Goal: Task Accomplishment & Management: Use online tool/utility

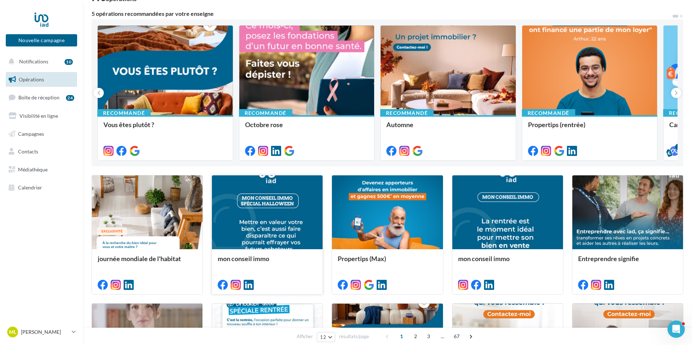
scroll to position [57, 0]
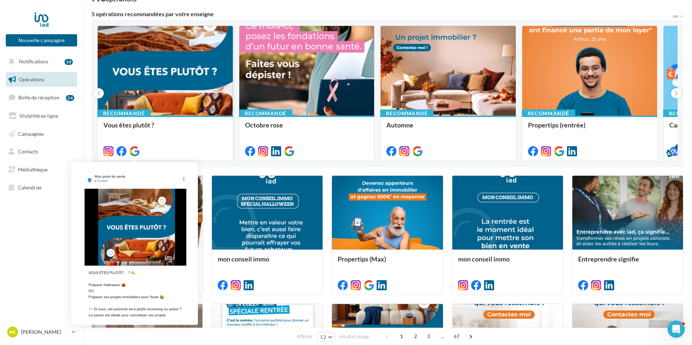
click at [136, 153] on icon at bounding box center [134, 151] width 10 height 10
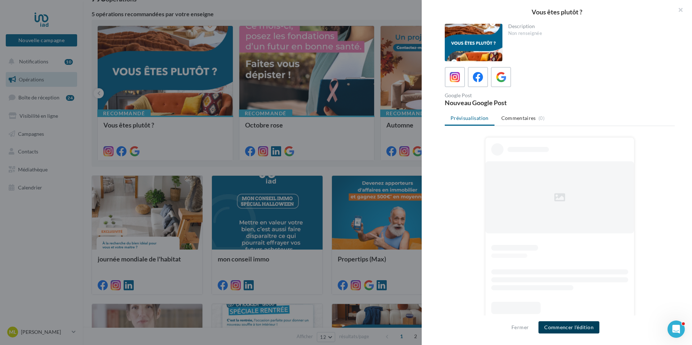
click at [582, 325] on button "Commencer l'édition" at bounding box center [568, 327] width 61 height 12
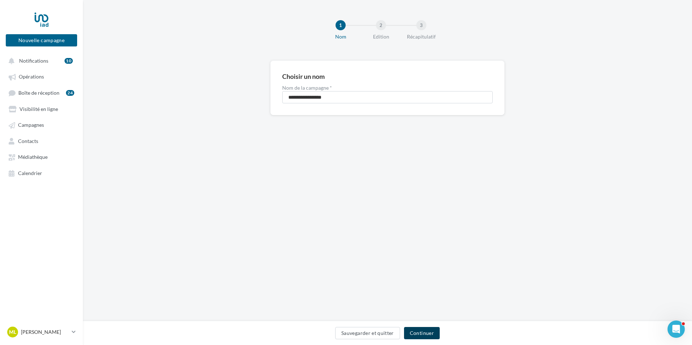
click at [429, 330] on button "Continuer" at bounding box center [422, 333] width 36 height 12
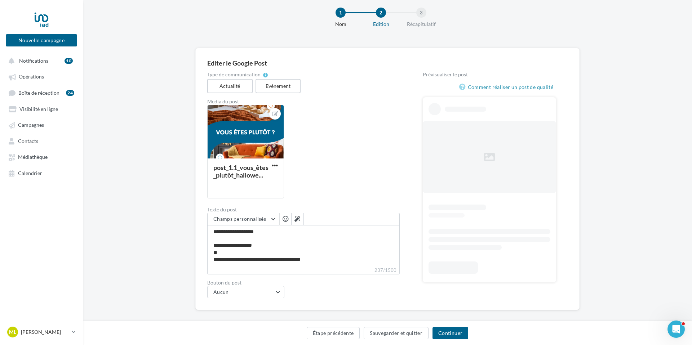
scroll to position [20, 0]
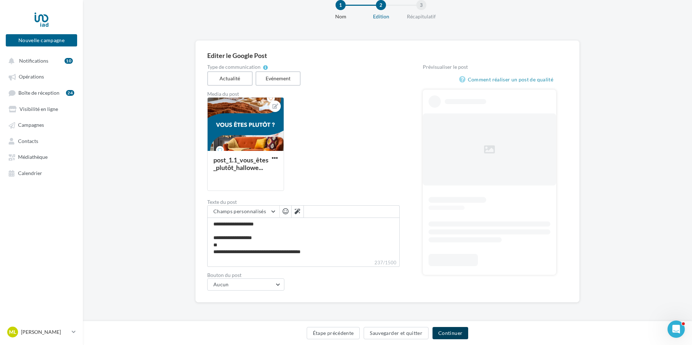
click at [441, 332] on button "Continuer" at bounding box center [450, 333] width 36 height 12
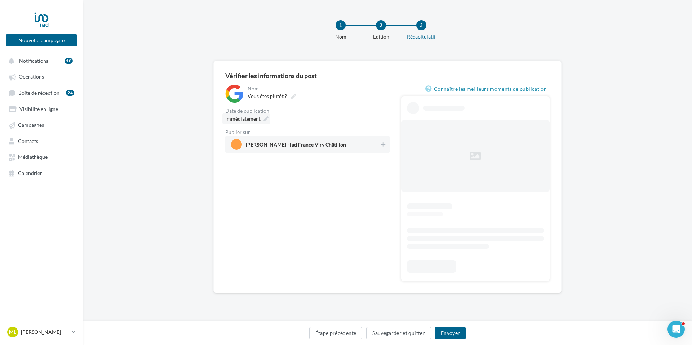
click at [265, 116] on div "Immédiatement" at bounding box center [246, 119] width 48 height 10
type input "**********"
click at [265, 119] on icon at bounding box center [265, 118] width 5 height 5
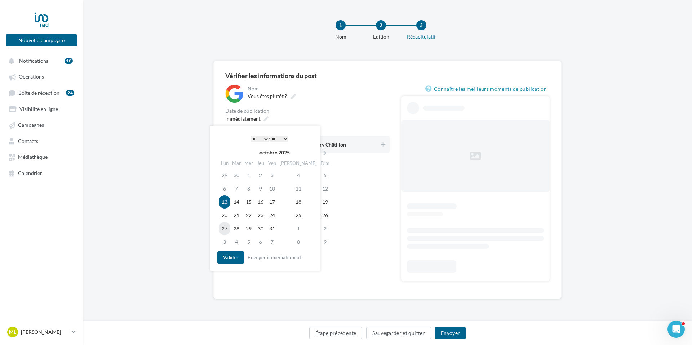
click at [226, 227] on td "27" at bounding box center [225, 228] width 12 height 13
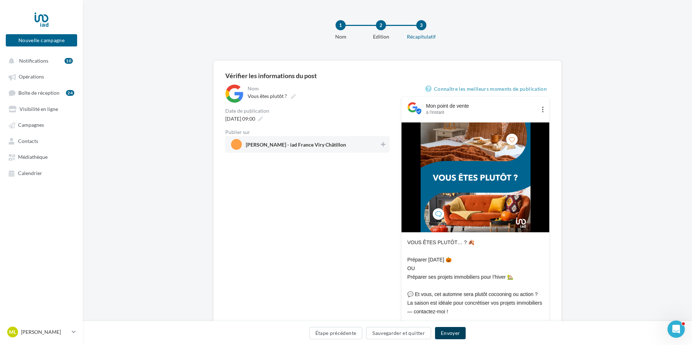
click at [453, 332] on button "Envoyer" at bounding box center [450, 333] width 31 height 12
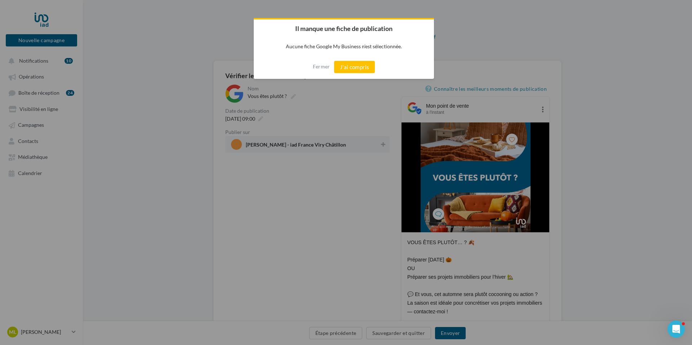
click at [359, 63] on button "J'ai compris" at bounding box center [354, 67] width 41 height 12
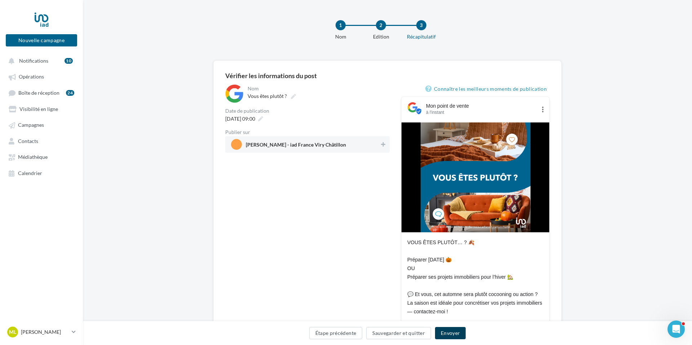
click at [452, 330] on button "Envoyer" at bounding box center [450, 333] width 31 height 12
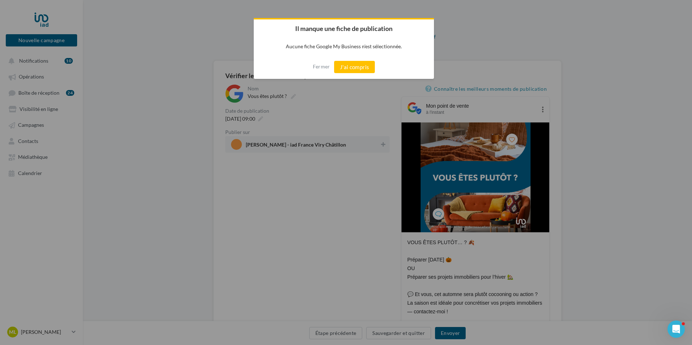
click at [345, 69] on button "J'ai compris" at bounding box center [354, 67] width 41 height 12
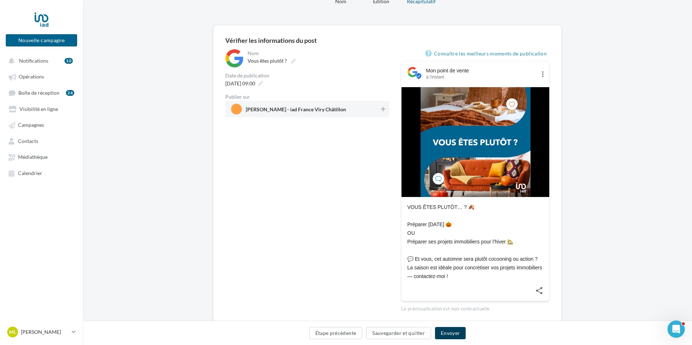
scroll to position [38, 0]
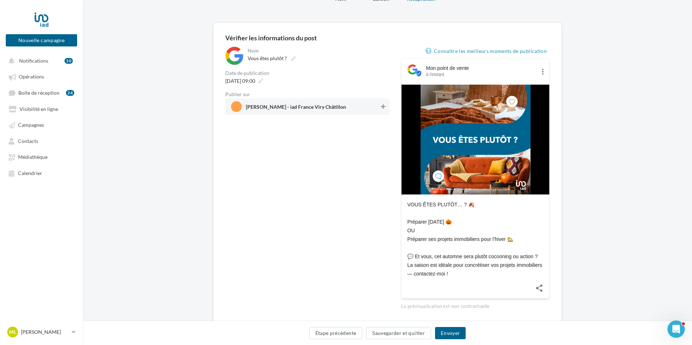
click at [383, 105] on icon at bounding box center [383, 106] width 4 height 5
click at [459, 335] on button "Envoyer" at bounding box center [450, 333] width 31 height 12
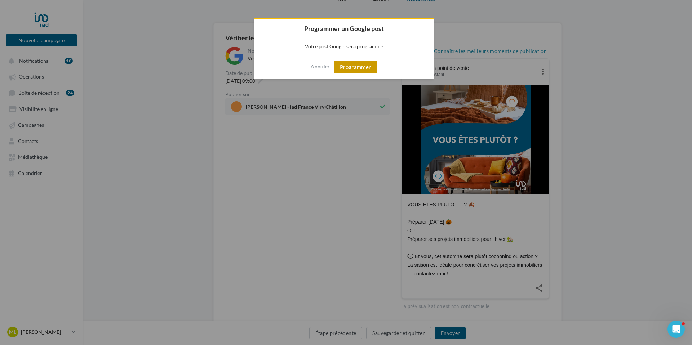
click at [364, 64] on button "Programmer" at bounding box center [355, 67] width 43 height 12
